Goal: Task Accomplishment & Management: Manage account settings

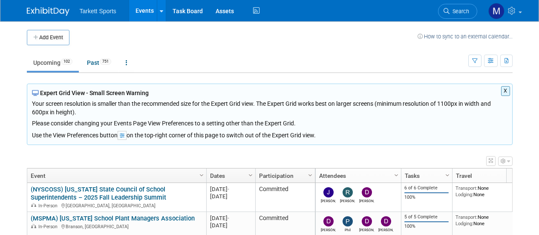
click at [455, 14] on span "Search" at bounding box center [459, 11] width 20 height 6
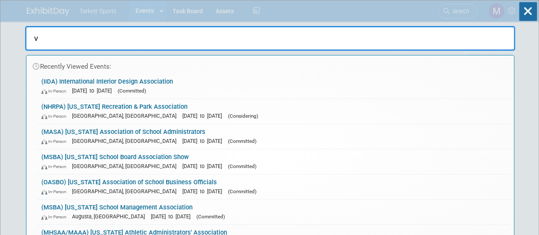
type input "vs"
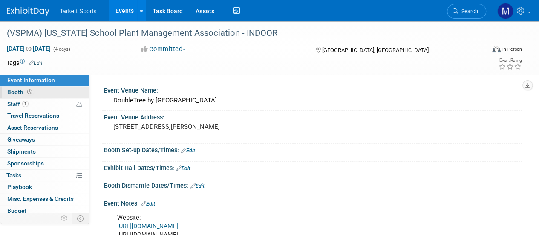
click at [35, 93] on link "Booth" at bounding box center [44, 92] width 89 height 12
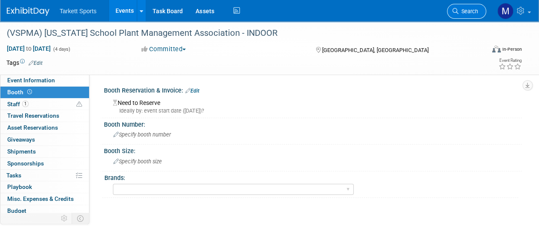
click at [461, 8] on span "Search" at bounding box center [468, 11] width 20 height 6
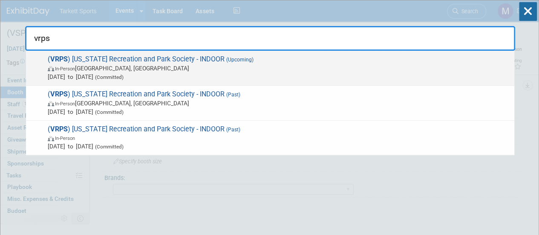
type input "vrps"
click at [117, 61] on span "( VRPS ) Virginia Recreation and Park Society - INDOOR (Upcoming) In-Person Roa…" at bounding box center [277, 68] width 465 height 26
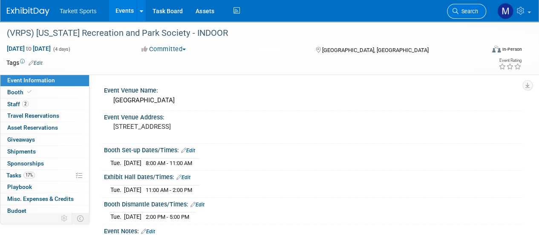
click at [466, 8] on span "Search" at bounding box center [468, 11] width 20 height 6
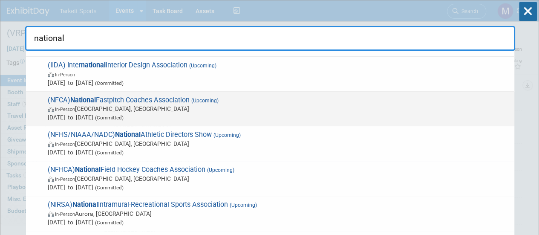
scroll to position [43, 0]
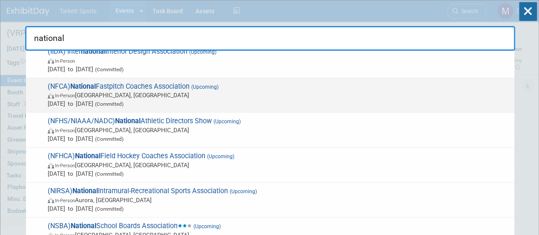
type input "national"
click at [107, 85] on span "(NFCA) National Fastpitch Coaches Association (Upcoming) In-Person Las Vegas, N…" at bounding box center [277, 95] width 465 height 26
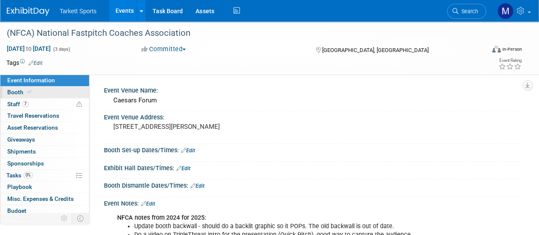
click at [38, 90] on link "Booth" at bounding box center [44, 92] width 89 height 12
select select "FieldTurf"
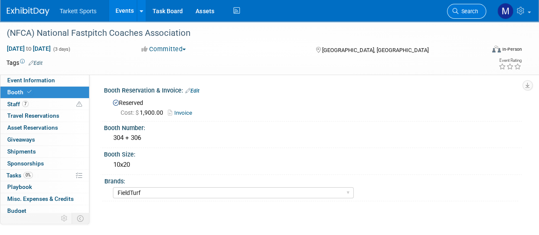
click at [471, 11] on span "Search" at bounding box center [468, 11] width 20 height 6
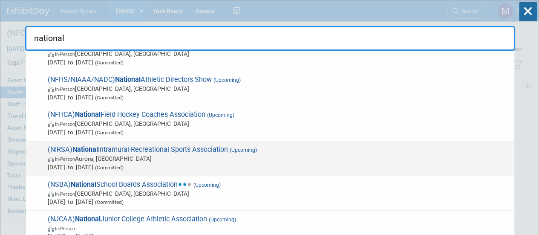
scroll to position [85, 0]
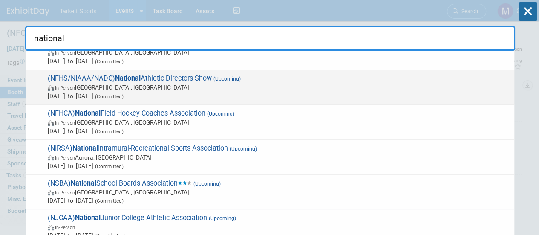
type input "national"
click at [141, 80] on strong "National" at bounding box center [128, 78] width 26 height 8
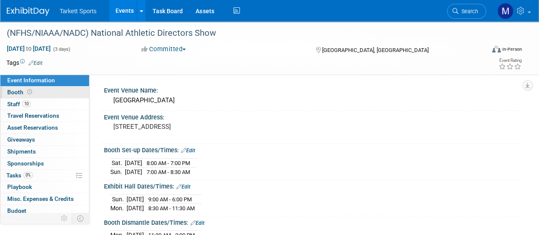
click at [40, 86] on link "Booth" at bounding box center [44, 92] width 89 height 12
select select "FieldTurf, [PERSON_NAME], Indoor, AMPERE, Tarkett Sports Construction"
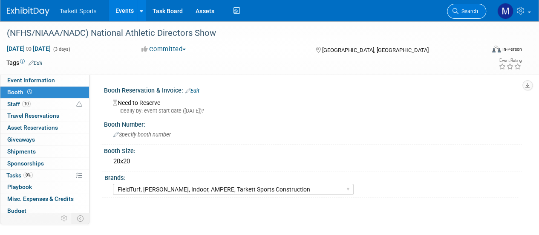
click at [470, 8] on span "Search" at bounding box center [468, 11] width 20 height 6
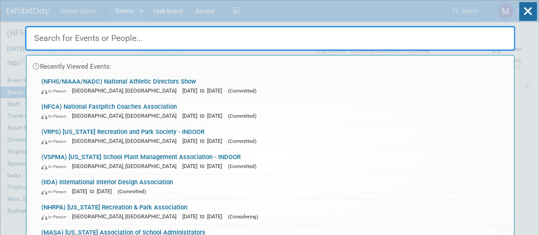
click at [88, 38] on input "text" at bounding box center [270, 38] width 490 height 25
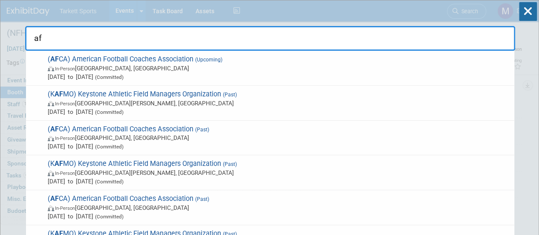
type input "a"
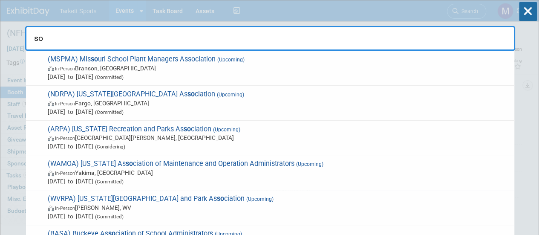
type input "s"
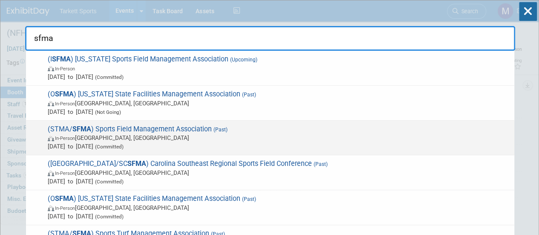
type input "sfma"
click at [104, 129] on span "(STMA/ SFMA ) Sports Field Management Association (Past) In-Person Palm Springs…" at bounding box center [277, 138] width 465 height 26
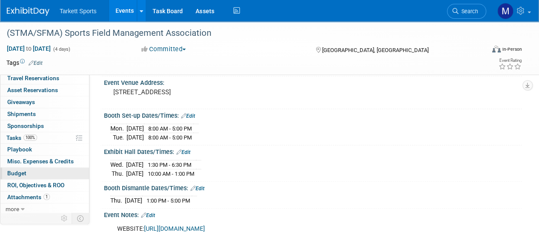
scroll to position [43, 0]
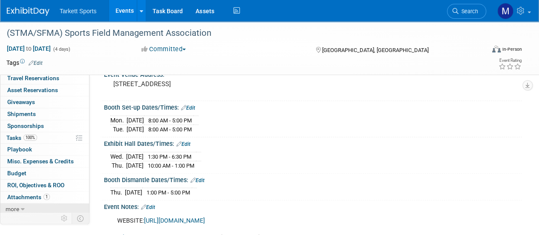
click at [17, 207] on span "more" at bounding box center [13, 208] width 14 height 7
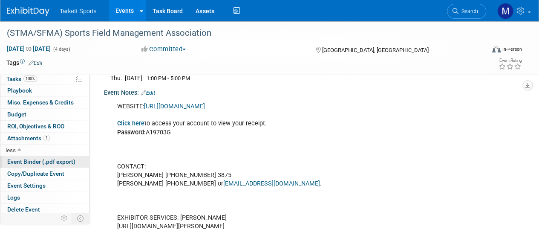
scroll to position [170, 0]
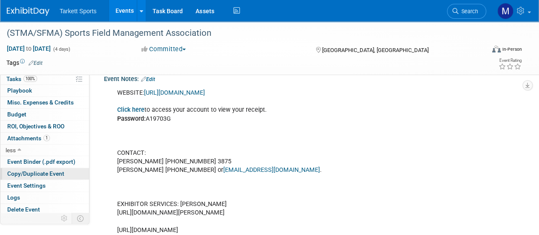
click at [35, 174] on span "Copy/Duplicate Event" at bounding box center [35, 173] width 57 height 7
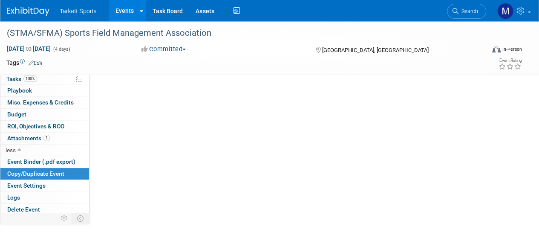
scroll to position [0, 0]
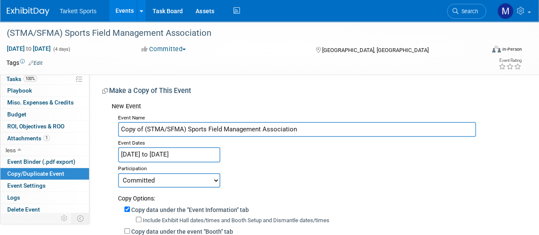
drag, startPoint x: 144, startPoint y: 128, endPoint x: 0, endPoint y: 122, distance: 144.6
click at [13, 123] on div "Event Information Event Info Booth Booth 4 Staff 4 Staff 0 Travel Reservations …" at bounding box center [269, 203] width 539 height 365
type input "(STMA/SFMA) Sports Field Management Association"
click at [172, 156] on input "Jan 13, 2025 to Jan 16, 2025" at bounding box center [169, 154] width 102 height 15
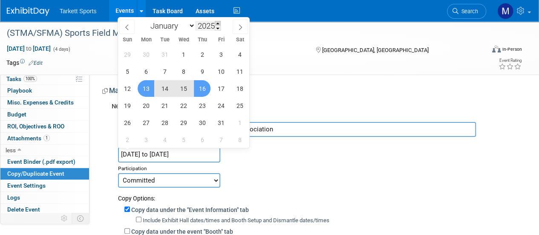
click at [220, 22] on span at bounding box center [218, 23] width 6 height 5
type input "2026"
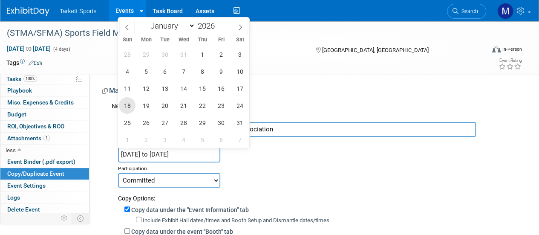
click at [127, 104] on span "18" at bounding box center [127, 105] width 17 height 17
click at [165, 106] on span "20" at bounding box center [164, 105] width 17 height 17
click at [131, 106] on span "18" at bounding box center [127, 105] width 17 height 17
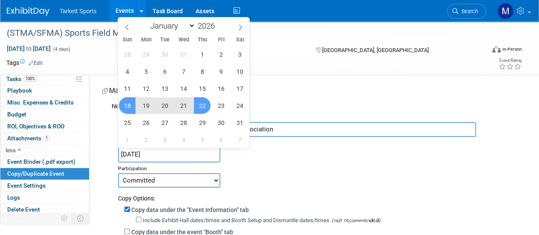
click at [200, 111] on span "22" at bounding box center [202, 105] width 17 height 17
type input "Jan 18, 2026 to Jan 22, 2026"
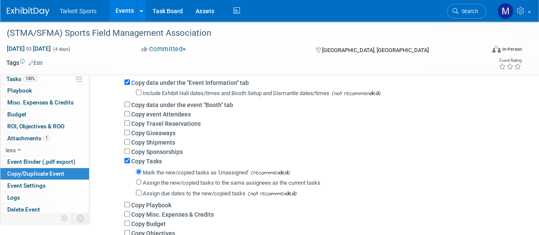
scroll to position [128, 0]
click at [127, 114] on input "Copy event Attendees" at bounding box center [127, 113] width 6 height 6
checkbox input "true"
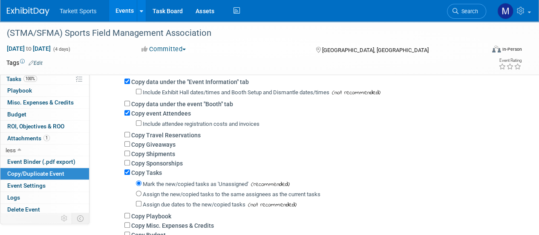
click at [144, 194] on label "Assign the new/copied tasks to the same assignees as the current tasks" at bounding box center [232, 194] width 178 height 6
click at [141, 194] on input "Assign the new/copied tasks to the same assignees as the current tasks" at bounding box center [139, 193] width 6 height 6
radio input "true"
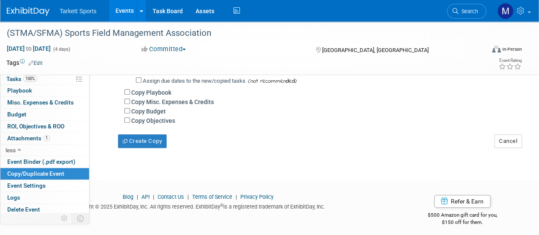
scroll to position [256, 0]
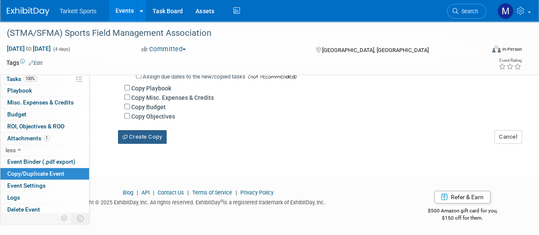
click at [150, 133] on button "Create Copy" at bounding box center [142, 137] width 49 height 14
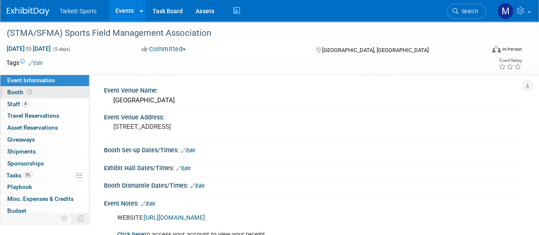
click at [50, 92] on link "Booth" at bounding box center [44, 92] width 89 height 12
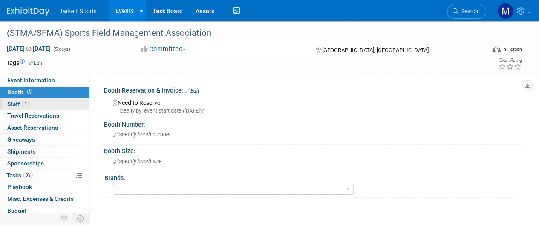
click at [38, 102] on link "4 Staff 4" at bounding box center [44, 104] width 89 height 12
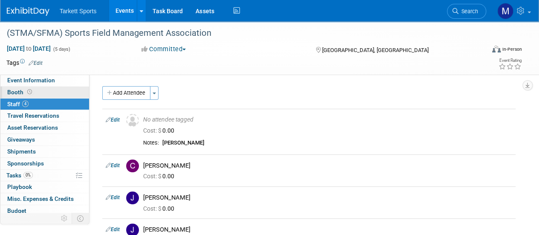
click at [32, 89] on span at bounding box center [30, 92] width 8 height 6
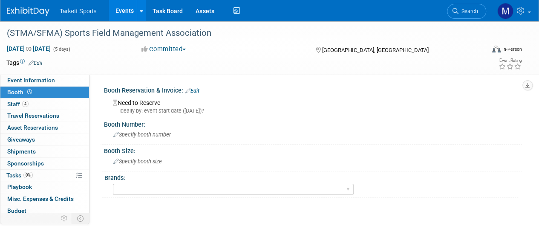
click at [195, 90] on link "Edit" at bounding box center [192, 91] width 14 height 6
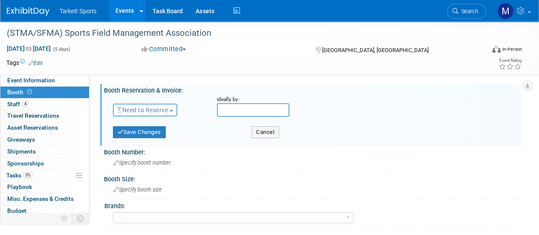
click at [166, 109] on span "Need to Reserve" at bounding box center [142, 110] width 51 height 7
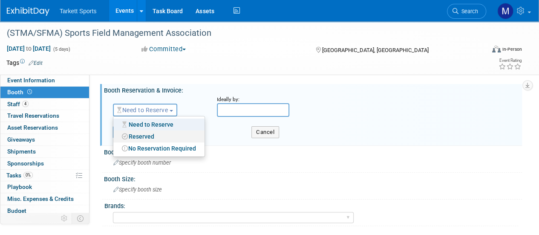
click at [161, 135] on link "Reserved" at bounding box center [158, 136] width 91 height 12
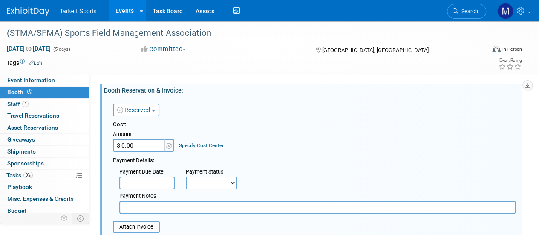
click at [150, 144] on input "$ 0.00" at bounding box center [139, 145] width 53 height 13
click at [150, 143] on input "$ 2.00" at bounding box center [139, 145] width 53 height 13
type input "$ 2,650.00"
click at [282, 143] on div "Cost: Amount $ 2,650.00 Specify Cost Center Cost Center -- Not Specified --" at bounding box center [314, 136] width 403 height 31
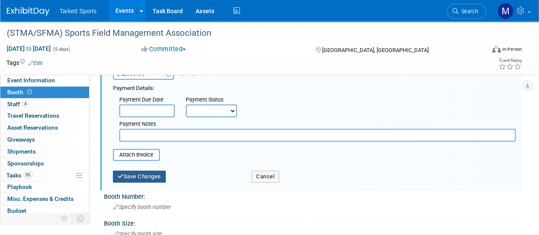
scroll to position [85, 0]
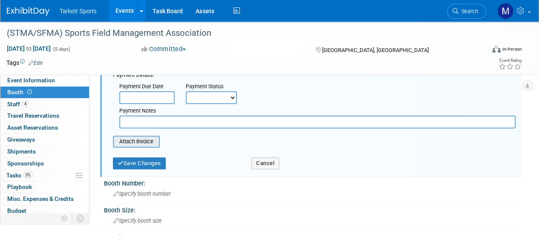
click at [146, 144] on input "file" at bounding box center [108, 141] width 101 height 10
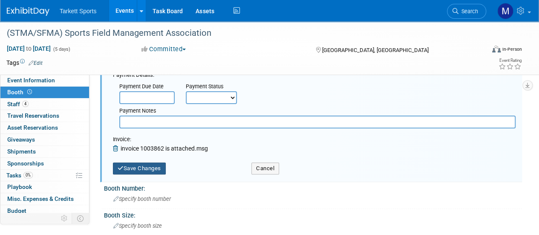
click at [151, 172] on button "Save Changes" at bounding box center [139, 168] width 53 height 12
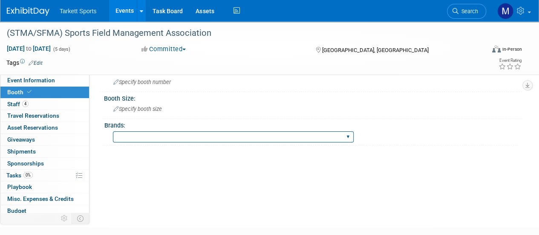
scroll to position [43, 0]
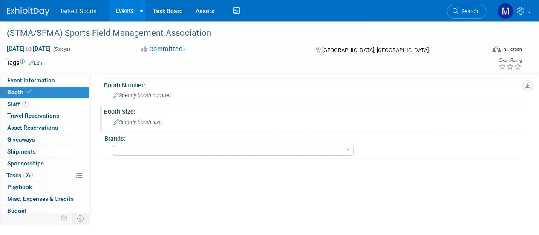
click at [144, 124] on span "Specify booth size" at bounding box center [137, 122] width 49 height 6
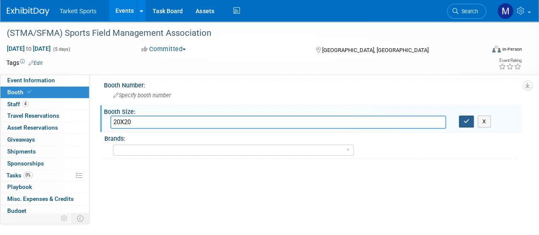
type input "20X20"
click at [467, 121] on icon "button" at bounding box center [467, 121] width 6 height 6
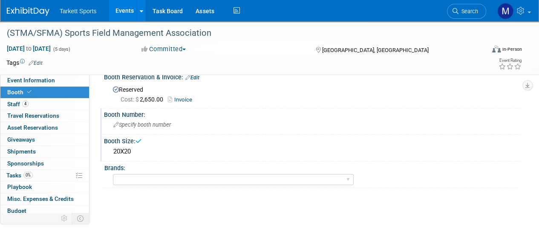
scroll to position [0, 0]
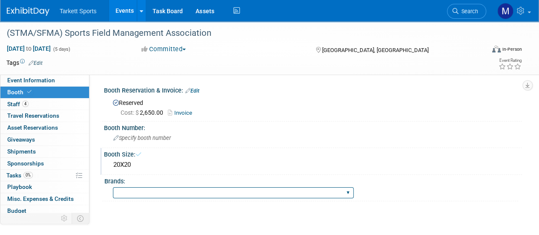
click at [179, 195] on select "FieldTurf FieldTurf, Classic Turf FieldTurf, Beynon FieldTurf, Indoor FieldTurf…" at bounding box center [233, 193] width 241 height 12
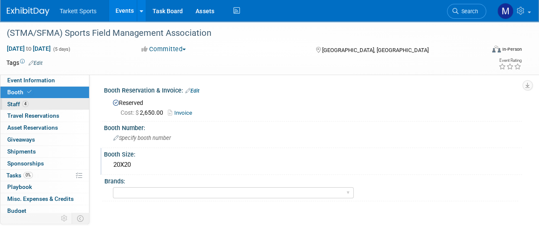
click at [47, 103] on link "4 Staff 4" at bounding box center [44, 104] width 89 height 12
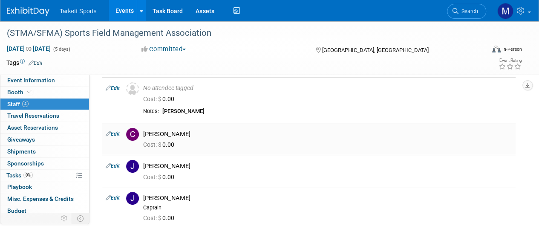
scroll to position [43, 0]
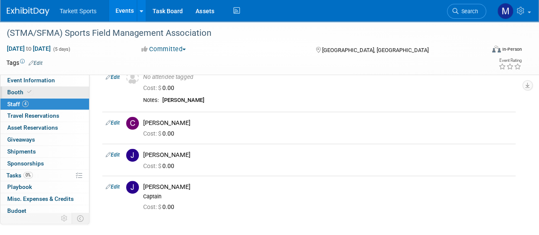
click at [30, 90] on icon at bounding box center [29, 91] width 4 height 5
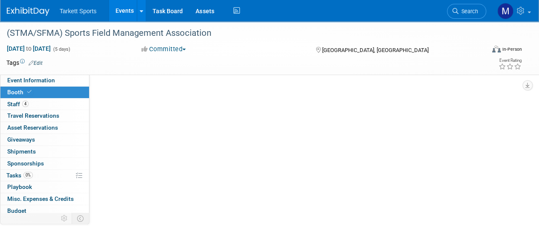
scroll to position [0, 0]
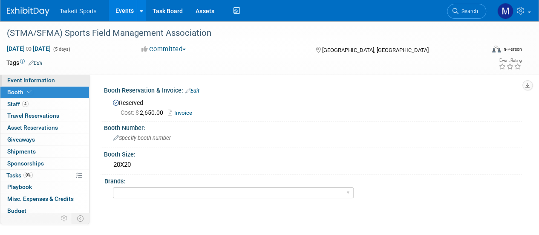
click at [39, 81] on span "Event Information" at bounding box center [31, 80] width 48 height 7
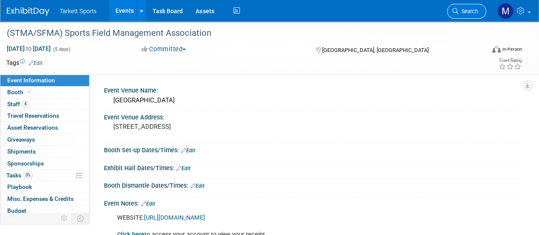
click at [478, 14] on link "Search" at bounding box center [466, 11] width 39 height 15
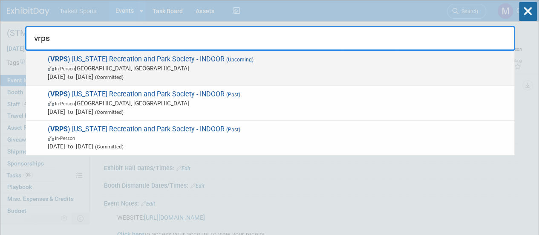
type input "vrps"
click at [156, 55] on span "( VRPS ) Virginia Recreation and Park Society - INDOOR (Upcoming) In-Person Roa…" at bounding box center [277, 68] width 465 height 26
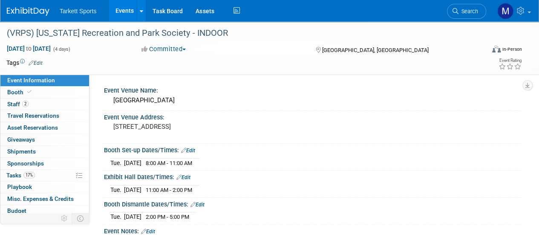
click at [463, 8] on span "Search" at bounding box center [468, 11] width 20 height 6
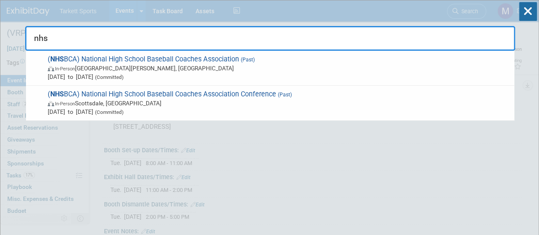
type input "nhs"
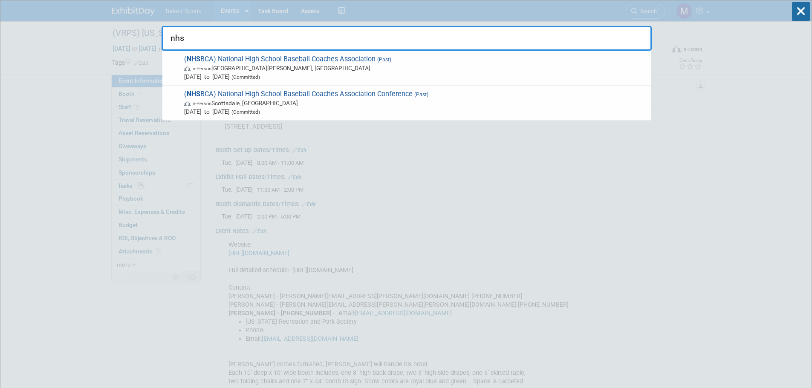
click at [274, 43] on input "nhs" at bounding box center [406, 38] width 490 height 25
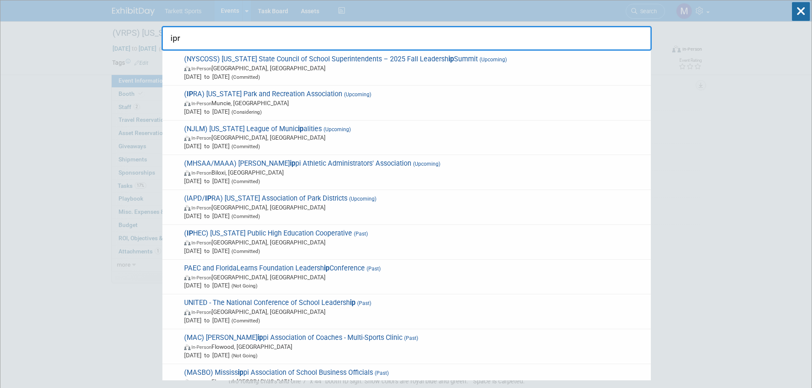
type input "ipra"
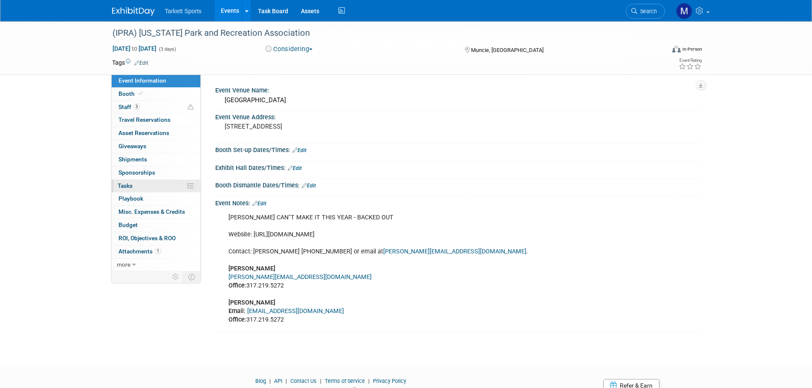
click at [136, 185] on link "0% Tasks 0%" at bounding box center [156, 186] width 89 height 13
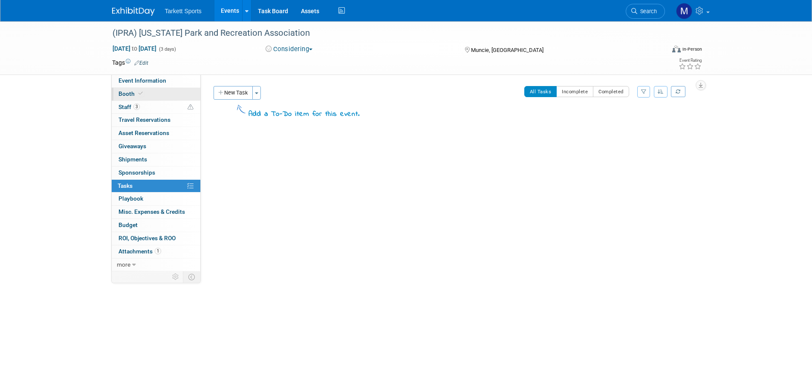
drag, startPoint x: 159, startPoint y: 84, endPoint x: 158, endPoint y: 89, distance: 5.2
click at [159, 84] on link "Event Information" at bounding box center [156, 81] width 89 height 13
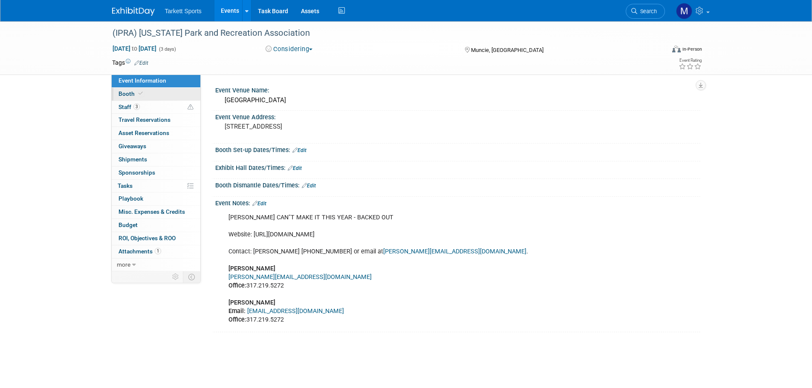
click at [127, 92] on span "Booth" at bounding box center [131, 93] width 26 height 7
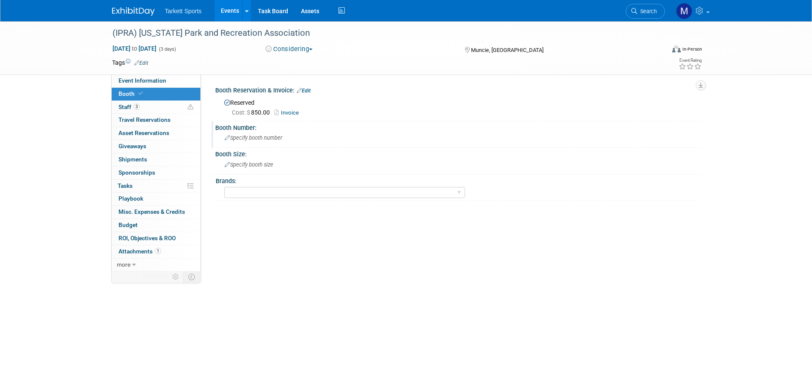
click at [239, 135] on span "Specify booth number" at bounding box center [254, 138] width 58 height 6
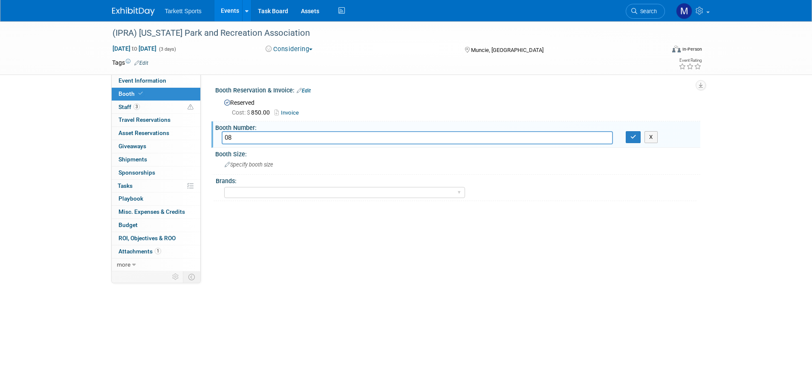
type input "0"
type input "8"
click at [627, 138] on button "button" at bounding box center [632, 137] width 15 height 12
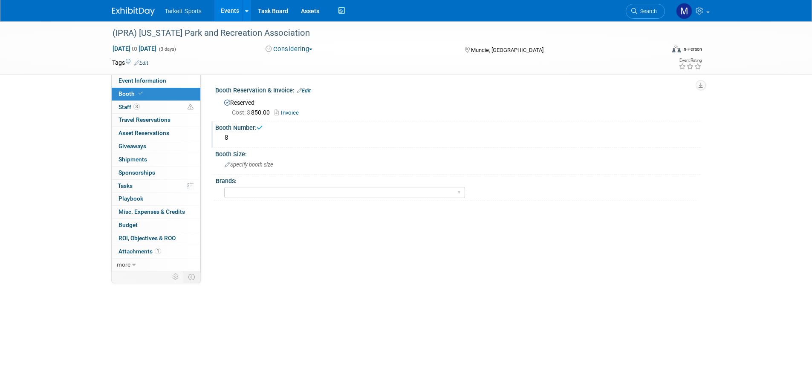
click at [303, 177] on div "Brands:" at bounding box center [456, 180] width 481 height 11
click at [294, 162] on div "Specify booth size" at bounding box center [458, 164] width 472 height 13
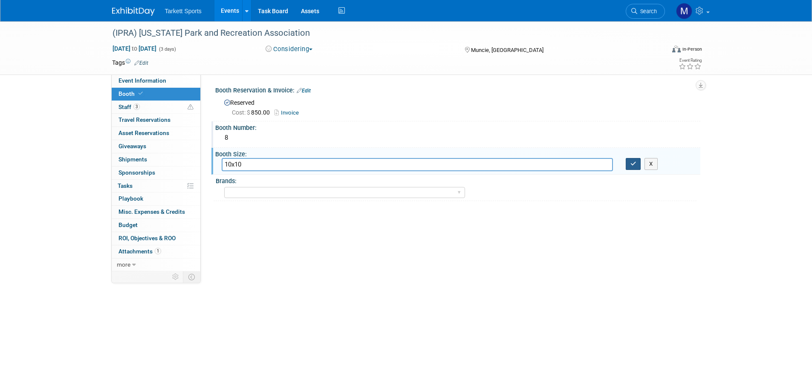
type input "10x10"
click at [632, 166] on icon "button" at bounding box center [633, 164] width 6 height 6
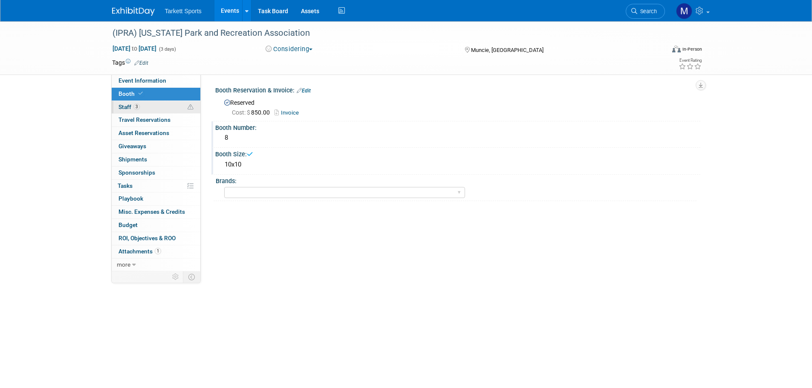
click at [161, 107] on link "3 Staff 3" at bounding box center [156, 107] width 89 height 13
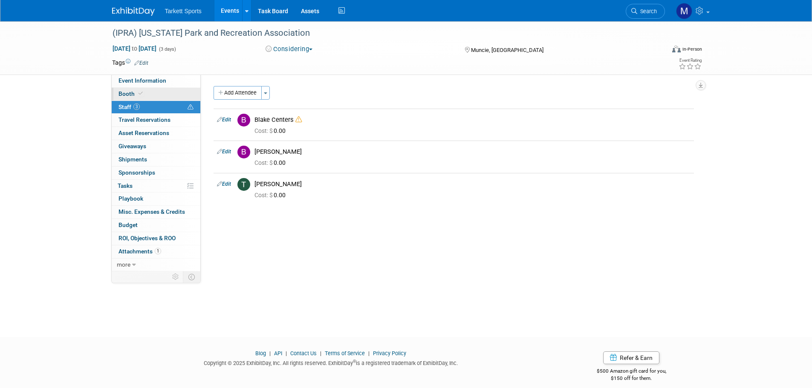
click at [144, 97] on link "Booth" at bounding box center [156, 94] width 89 height 13
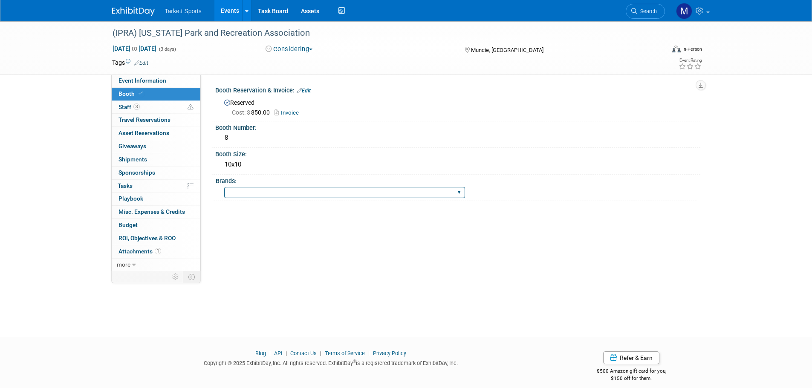
click at [281, 190] on select "FieldTurf FieldTurf, Classic Turf FieldTurf, Beynon FieldTurf, Indoor FieldTurf…" at bounding box center [344, 193] width 241 height 12
click at [58, 73] on div "(IPRA) Indiana Park and Recreation Association Nov 11, 2025 to Nov 13, 2025 (3 …" at bounding box center [406, 48] width 812 height 54
click at [254, 195] on select "FieldTurf FieldTurf, Classic Turf FieldTurf, Beynon FieldTurf, Indoor FieldTurf…" at bounding box center [344, 193] width 241 height 12
select select "FieldTurf, Indoor, Tarkett Sports Construction"
click at [224, 187] on select "FieldTurf FieldTurf, Classic Turf FieldTurf, Beynon FieldTurf, Indoor FieldTurf…" at bounding box center [344, 193] width 241 height 12
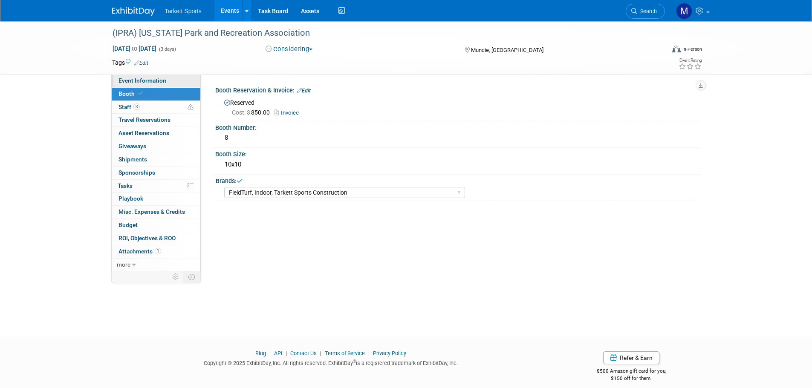
click at [160, 82] on span "Event Information" at bounding box center [142, 80] width 48 height 7
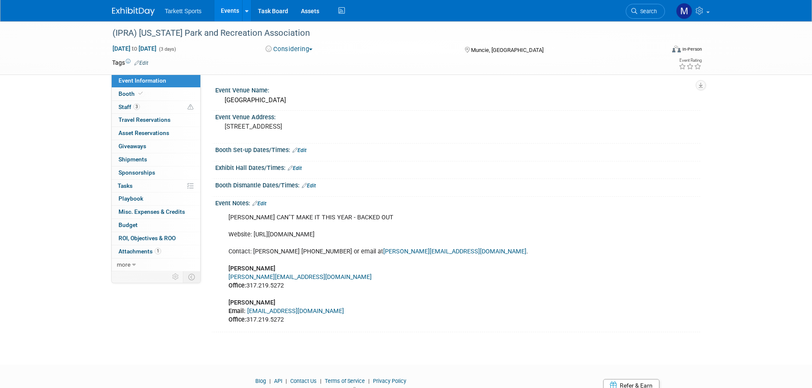
click at [227, 11] on link "Events" at bounding box center [229, 10] width 31 height 21
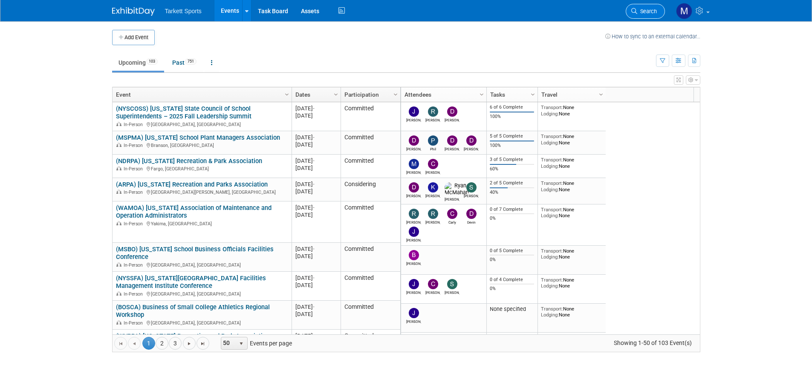
click at [645, 6] on link "Search" at bounding box center [644, 11] width 39 height 15
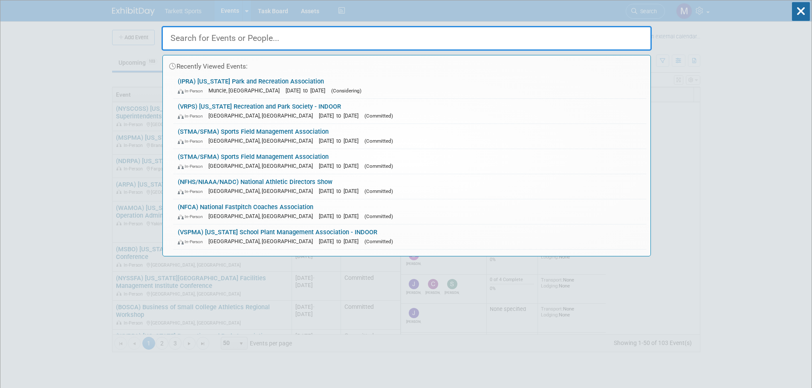
type input "i"
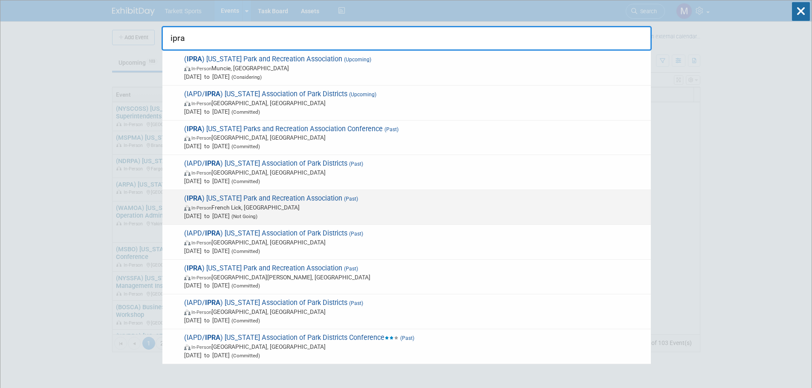
type input "ipra"
click at [289, 202] on span "( IPRA ) [US_STATE] Park and Recreation Association (Past) In-Person French Lic…" at bounding box center [414, 207] width 465 height 26
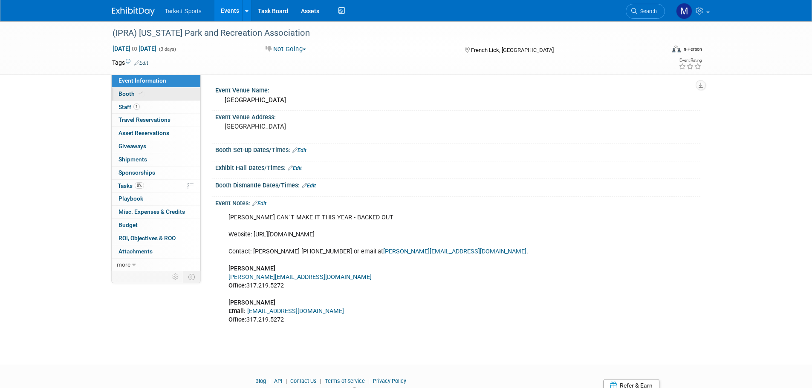
click at [147, 90] on link "Booth" at bounding box center [156, 94] width 89 height 13
select select "FieldTurf"
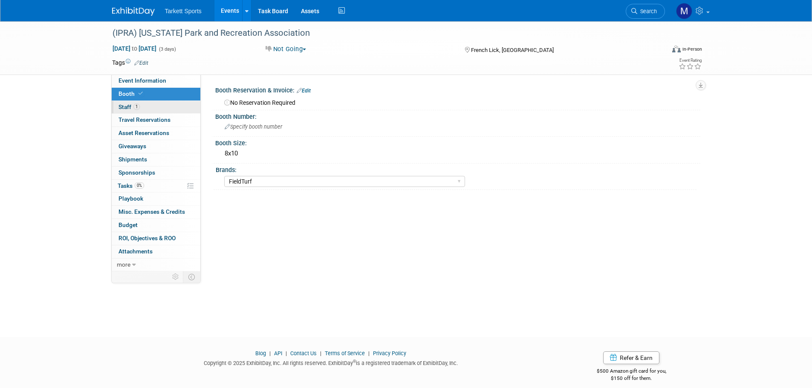
click at [153, 107] on link "1 Staff 1" at bounding box center [156, 107] width 89 height 13
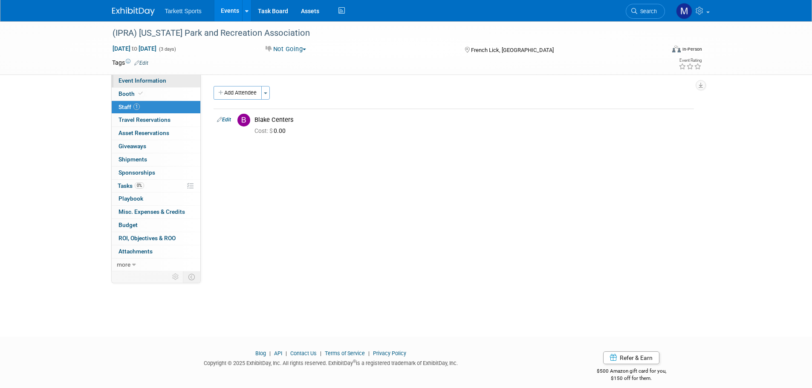
click at [153, 86] on link "Event Information" at bounding box center [156, 81] width 89 height 13
